Goal: Navigation & Orientation: Find specific page/section

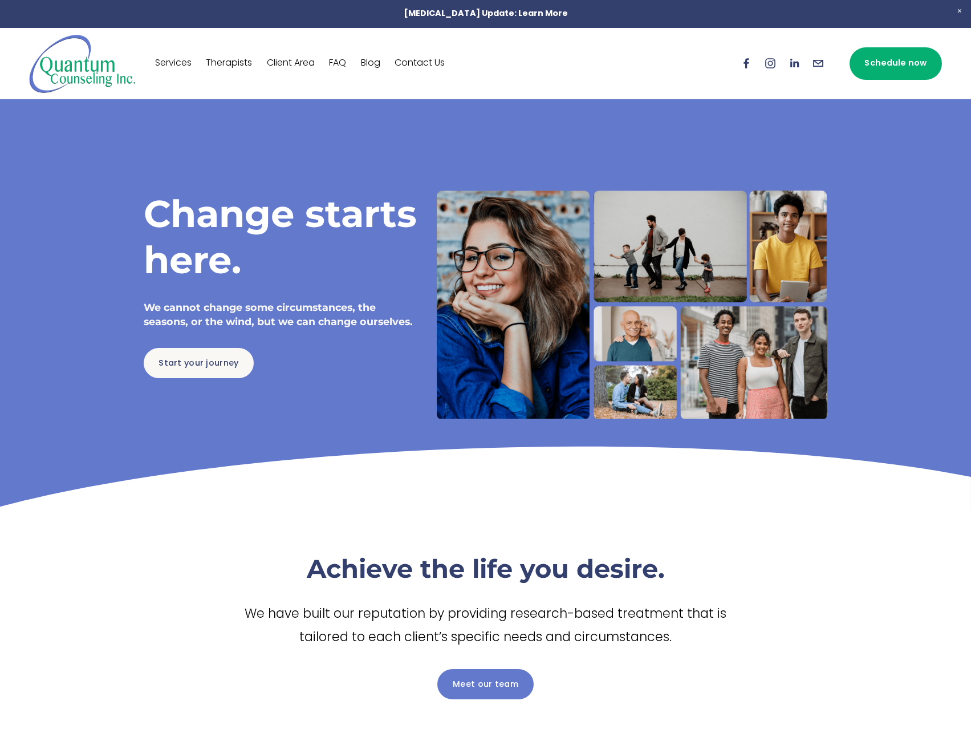
click at [230, 64] on link "Therapists" at bounding box center [229, 63] width 46 height 18
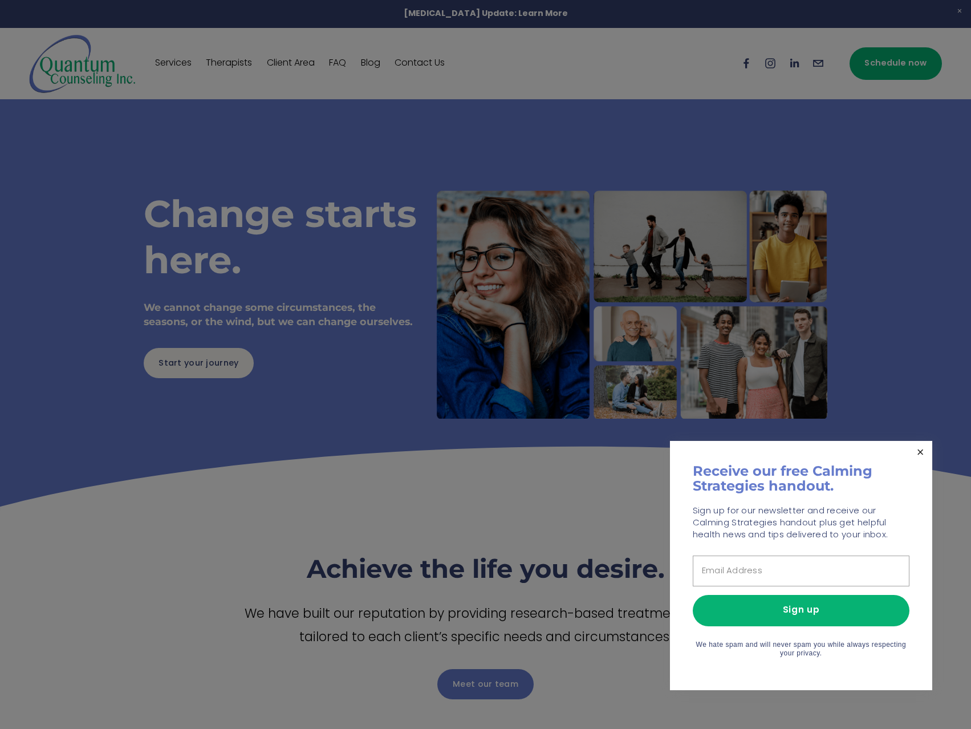
click at [919, 451] on link "Close" at bounding box center [920, 452] width 20 height 20
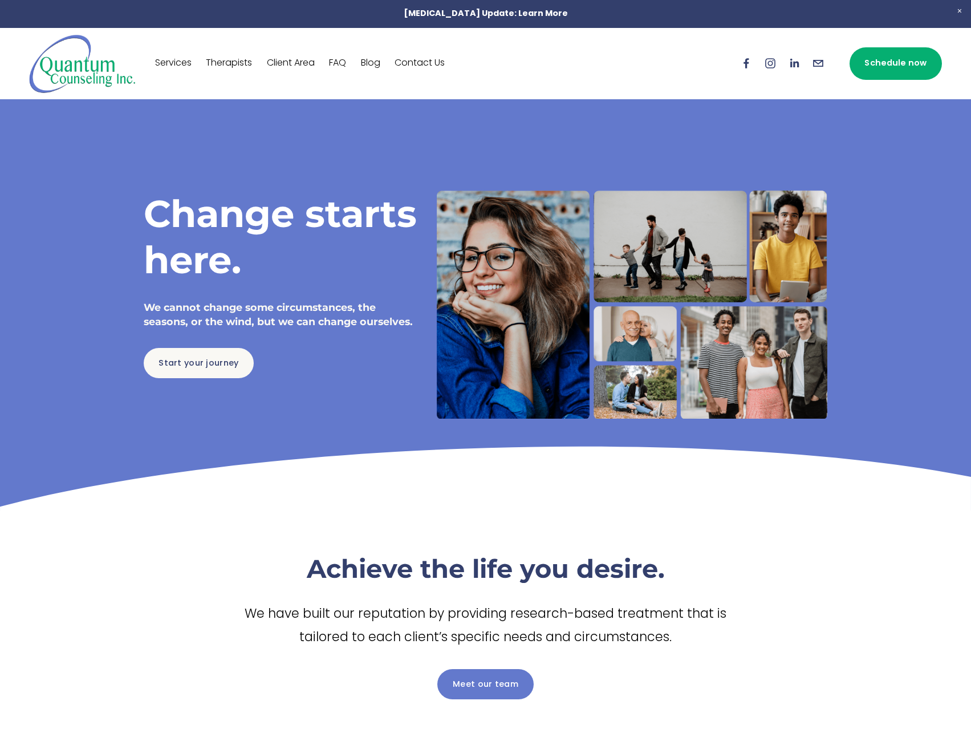
click at [959, 7] on span "Close Announcement" at bounding box center [959, 11] width 23 height 23
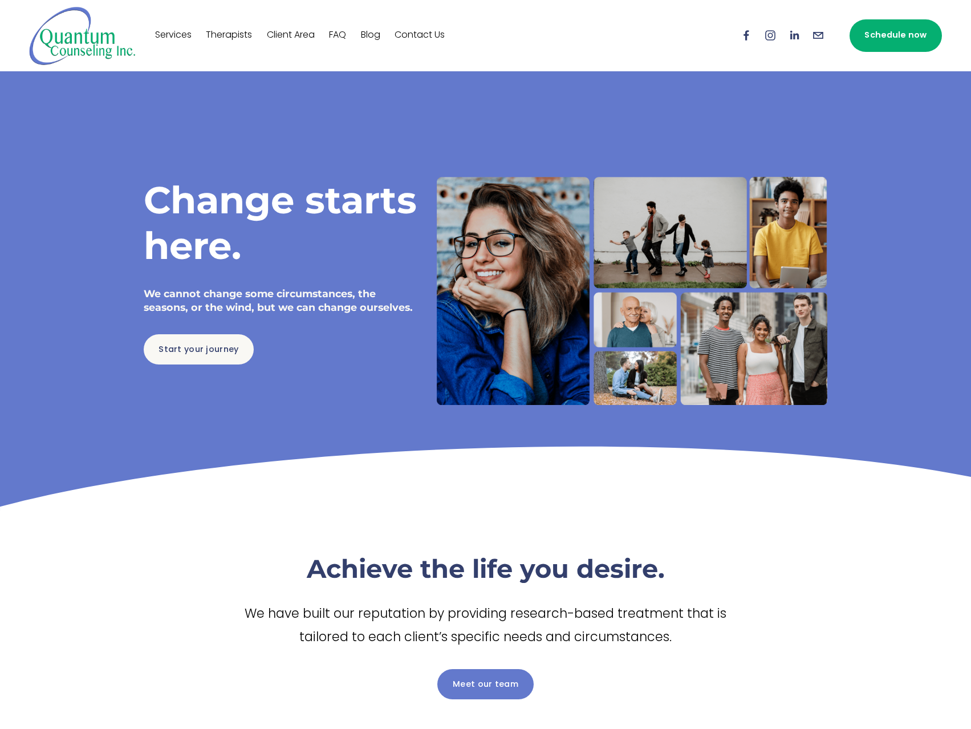
click at [500, 58] on div "Services Therapists Client Area FAQ Blog Contact Us" at bounding box center [381, 36] width 705 height 60
click at [176, 37] on link "Services" at bounding box center [173, 36] width 36 height 18
click at [558, 37] on div "Services Therapists Client Area FAQ Blog Contact Us" at bounding box center [444, 36] width 579 height 18
click at [283, 34] on link "Client Area" at bounding box center [291, 36] width 48 height 18
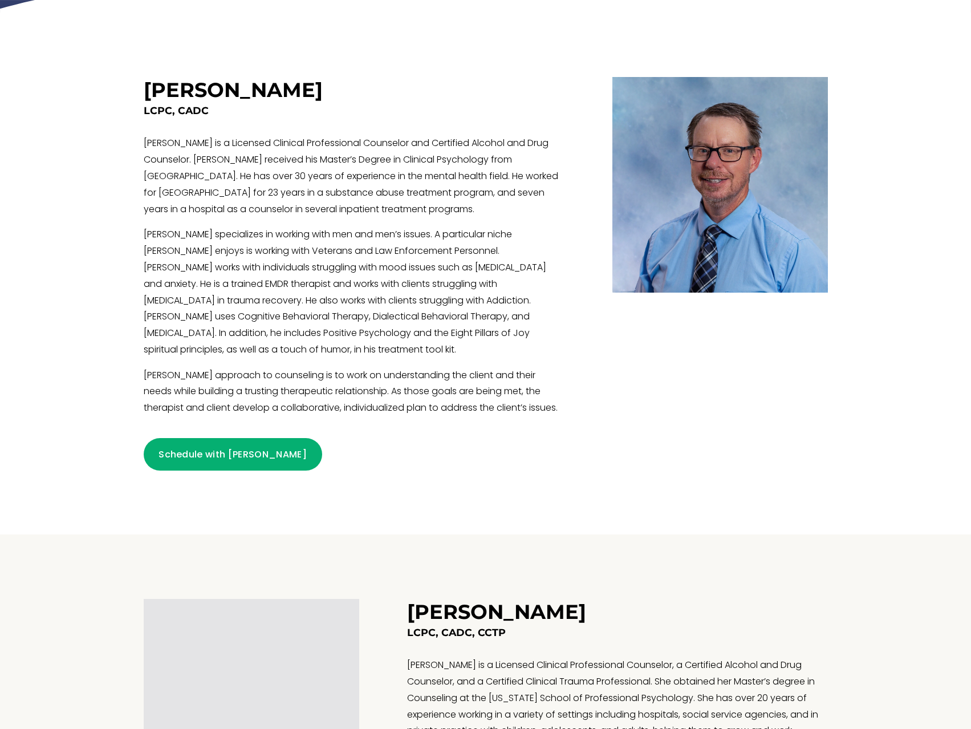
scroll to position [741, 0]
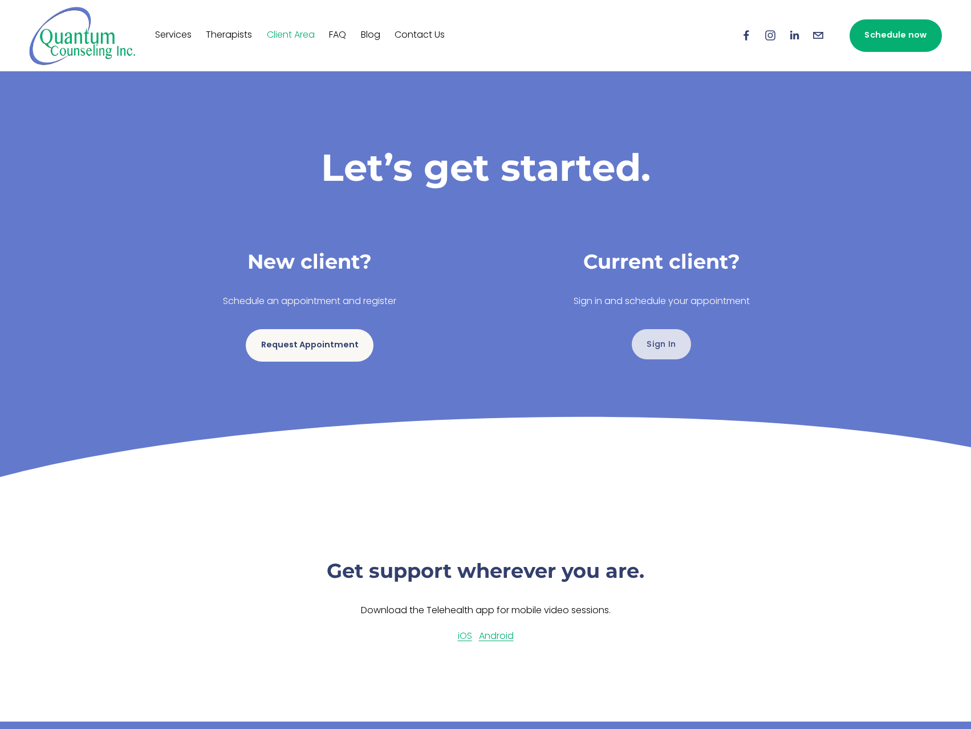
click at [661, 351] on link "Sign In" at bounding box center [661, 344] width 59 height 30
